Goal: Task Accomplishment & Management: Manage account settings

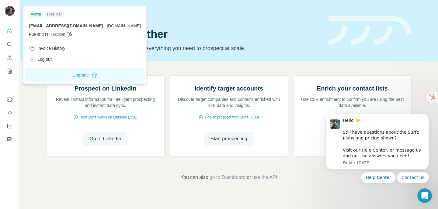
click at [7, 13] on img at bounding box center [10, 11] width 10 height 10
click at [77, 75] on button "Upgrade" at bounding box center [85, 75] width 121 height 15
